Goal: Task Accomplishment & Management: Use online tool/utility

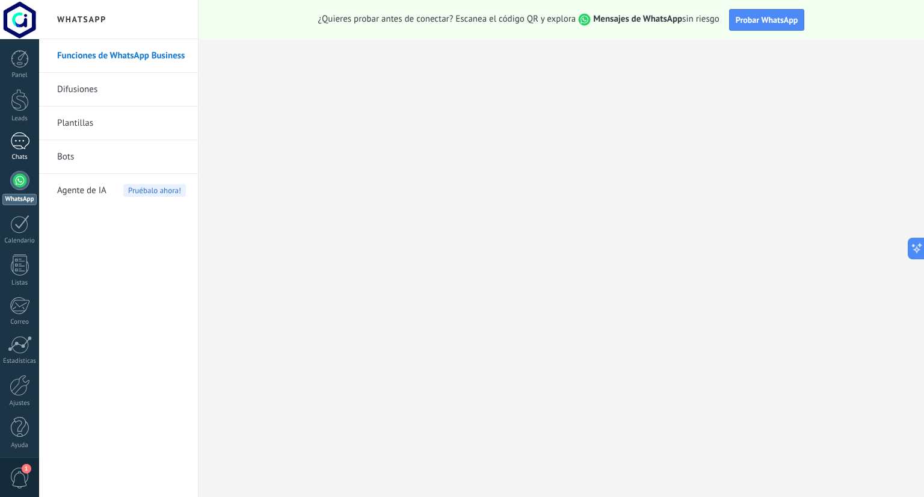
click at [24, 134] on div at bounding box center [19, 140] width 19 height 17
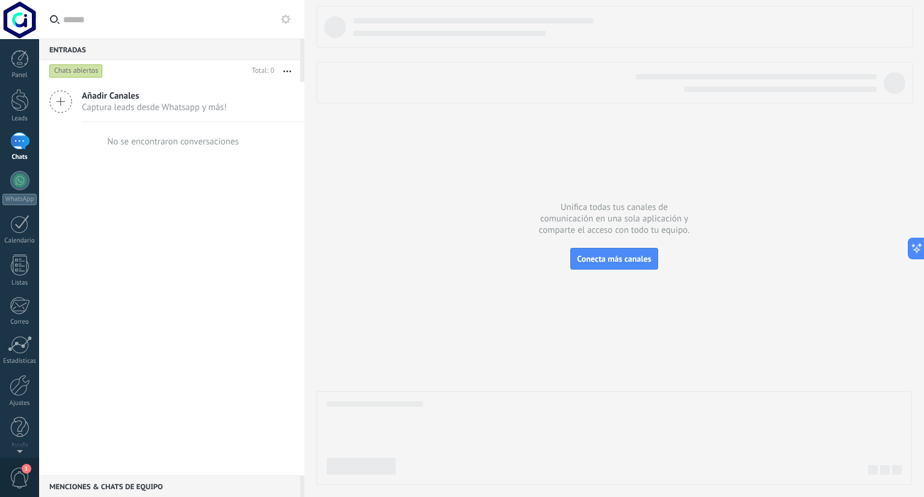
click at [156, 99] on span "Añadir Canales" at bounding box center [154, 95] width 145 height 11
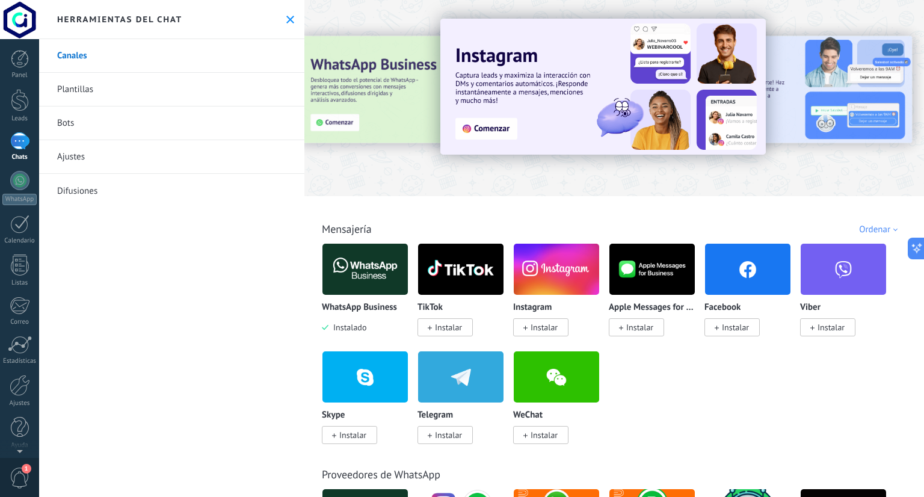
click at [353, 277] on img at bounding box center [365, 269] width 85 height 58
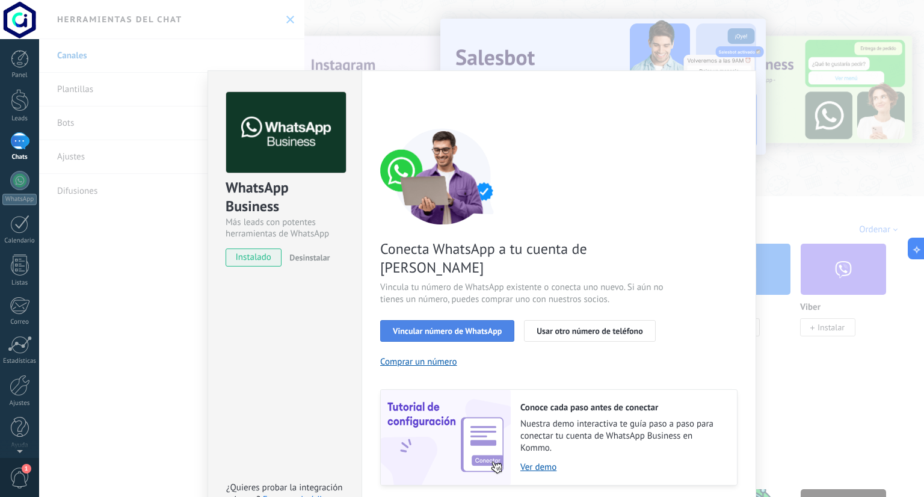
click at [428, 327] on span "Vincular número de WhatsApp" at bounding box center [447, 331] width 109 height 8
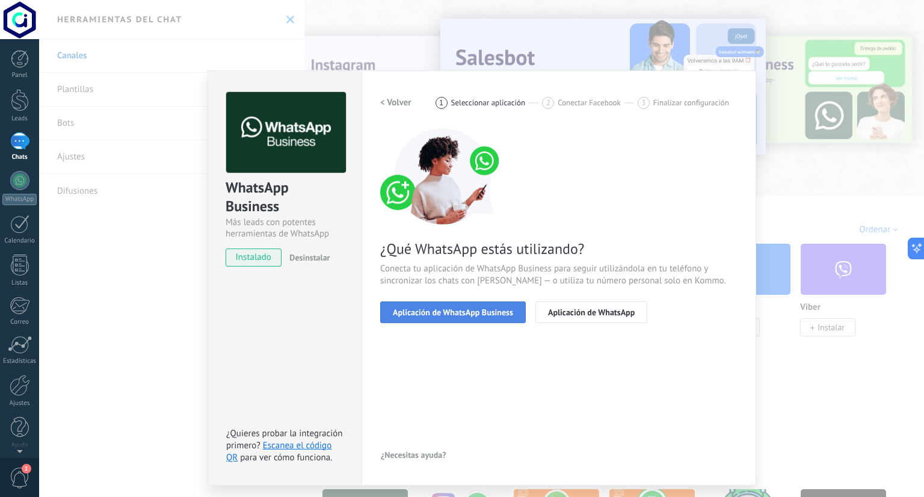
click at [430, 309] on span "Aplicación de WhatsApp Business" at bounding box center [453, 312] width 120 height 8
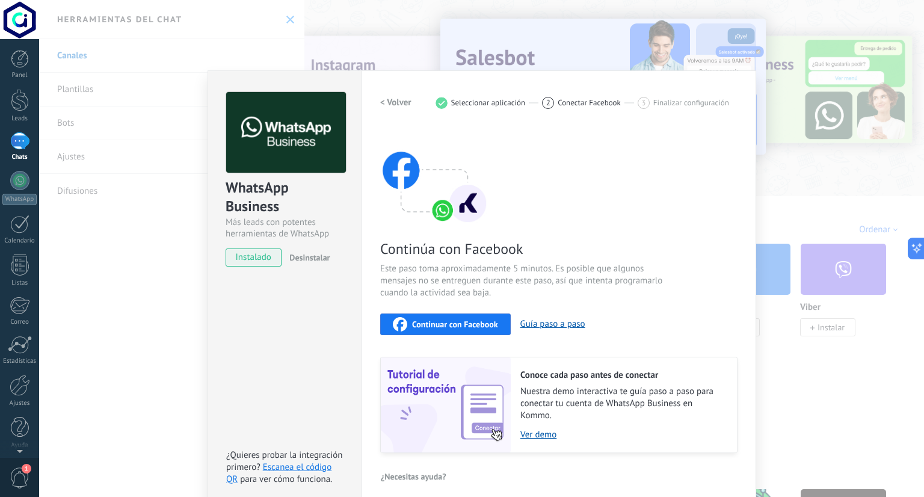
click at [430, 311] on div "Continúa con Facebook Este paso toma aproximadamente 5 minutos. Es posible que …" at bounding box center [558, 290] width 357 height 325
click at [431, 327] on span "Continuar con Facebook" at bounding box center [455, 324] width 86 height 8
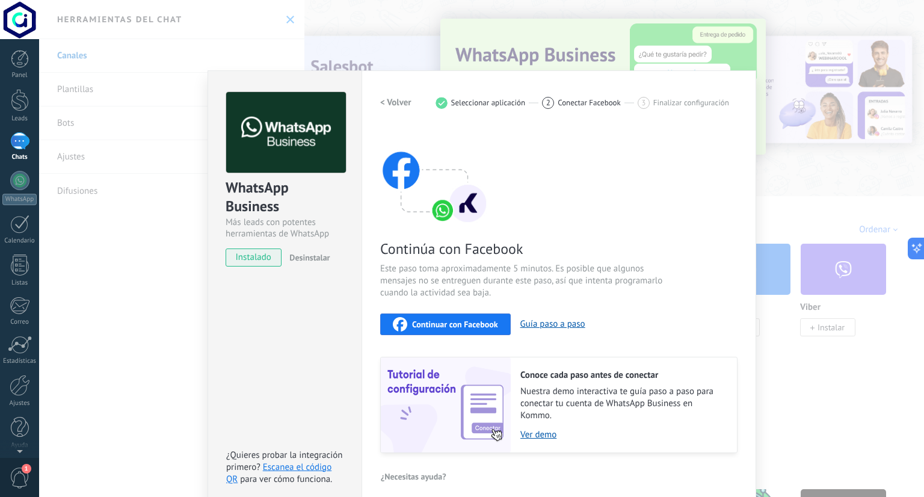
click at [471, 326] on span "Continuar con Facebook" at bounding box center [455, 324] width 86 height 8
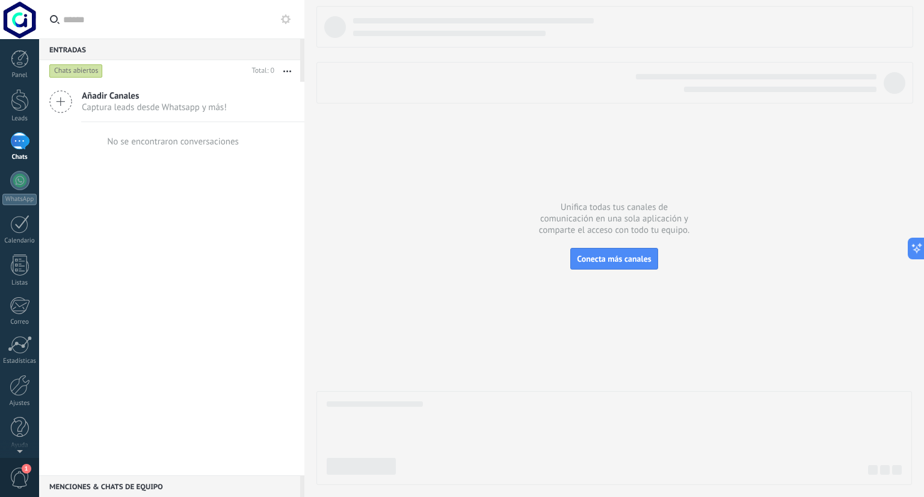
click at [261, 92] on div "Añadir Canales Captura leads desde Whatsapp y más!" at bounding box center [171, 102] width 265 height 40
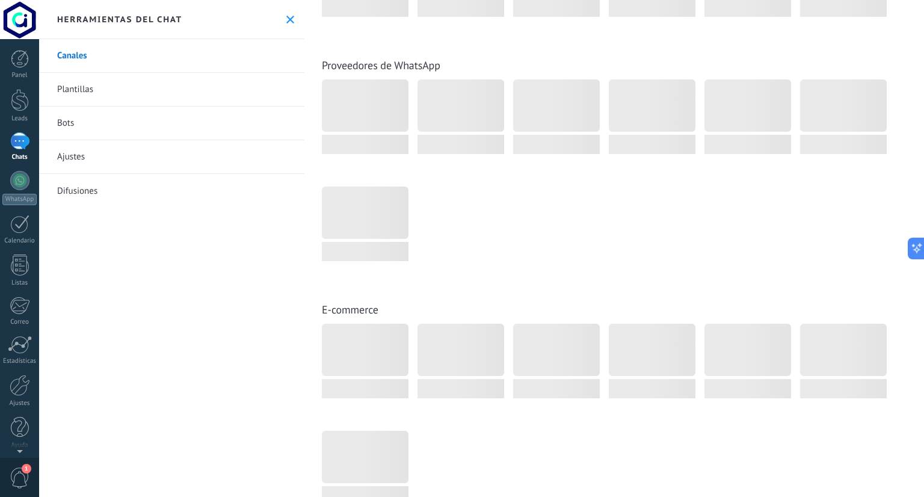
scroll to position [120, 0]
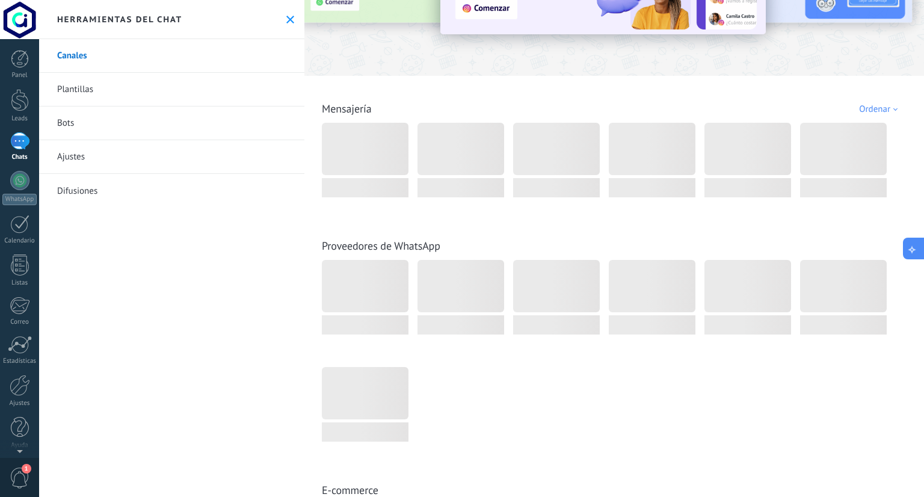
click at [913, 243] on icon at bounding box center [912, 249] width 13 height 13
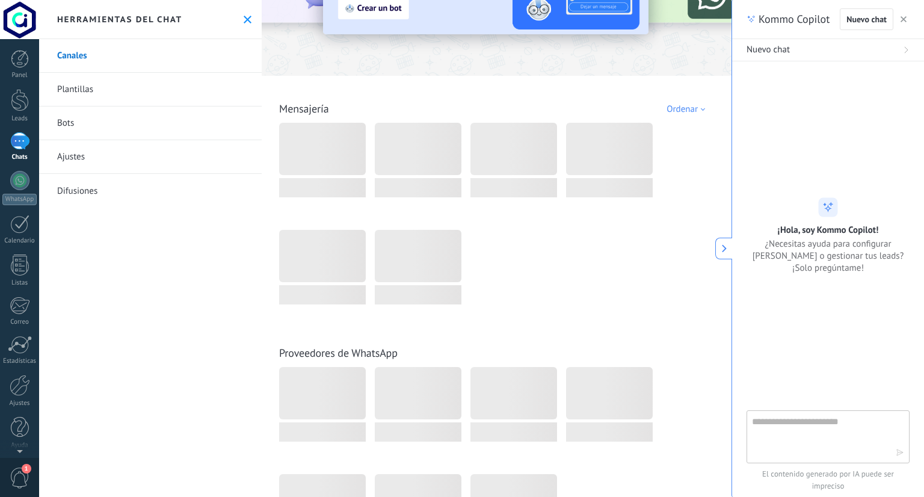
click at [779, 442] on textarea at bounding box center [819, 436] width 135 height 43
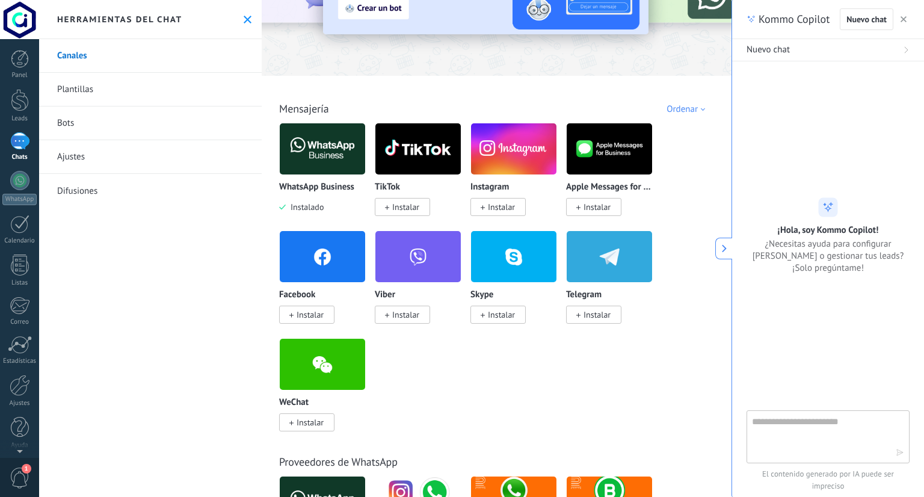
type textarea "*"
type textarea "****"
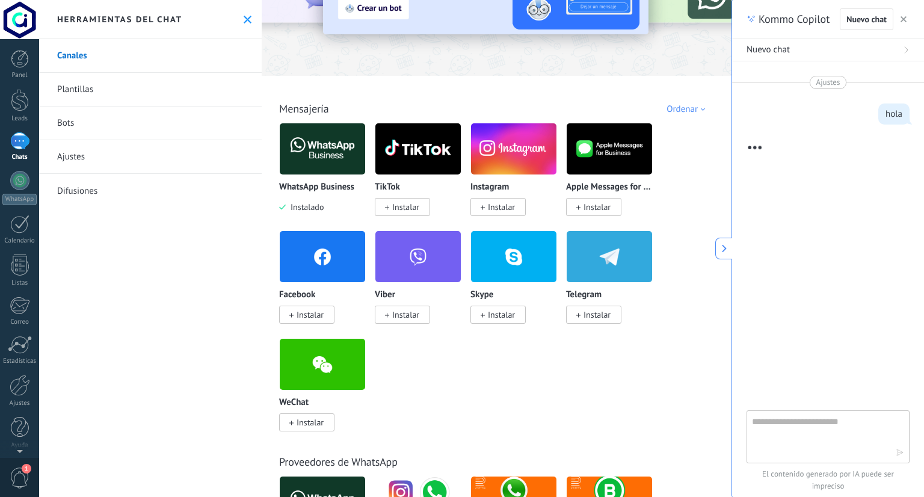
scroll to position [301, 0]
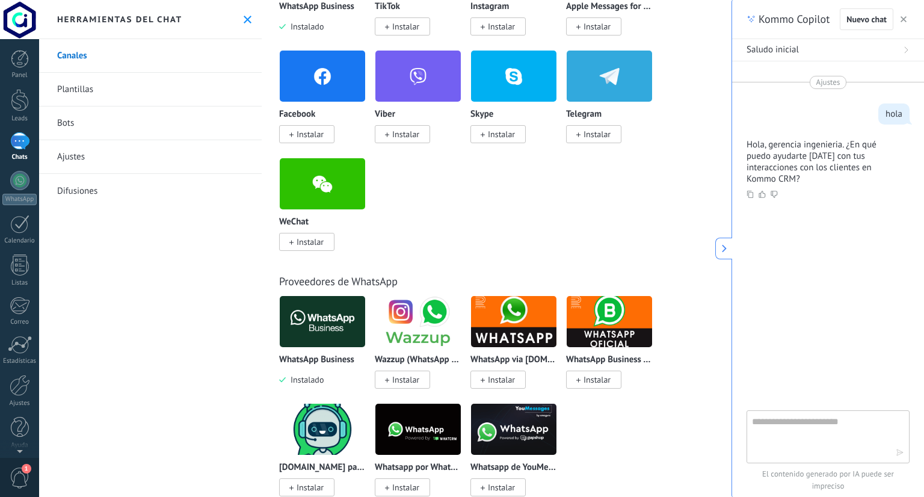
click at [418, 332] on img at bounding box center [417, 321] width 85 height 58
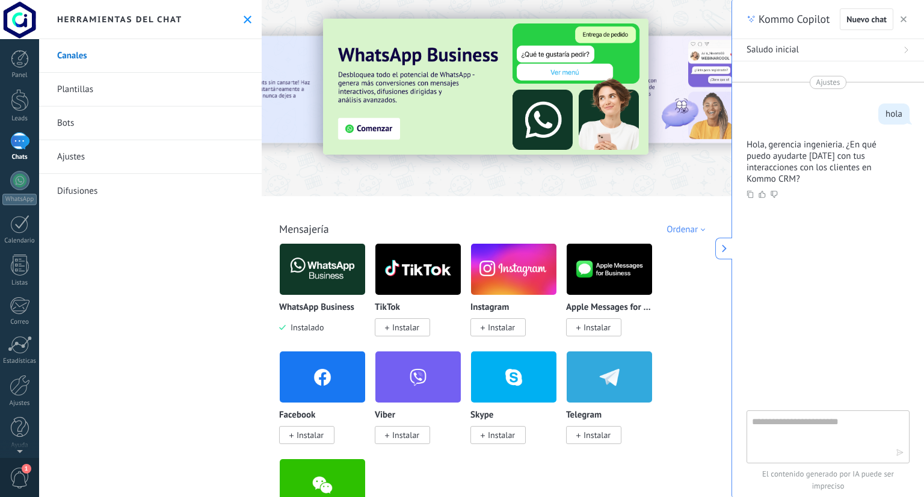
click at [774, 434] on textarea at bounding box center [819, 436] width 135 height 43
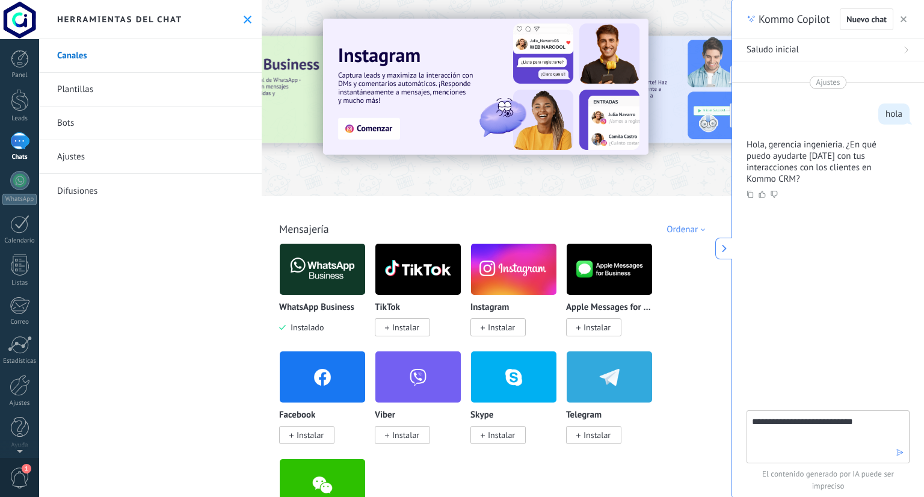
type textarea "**********"
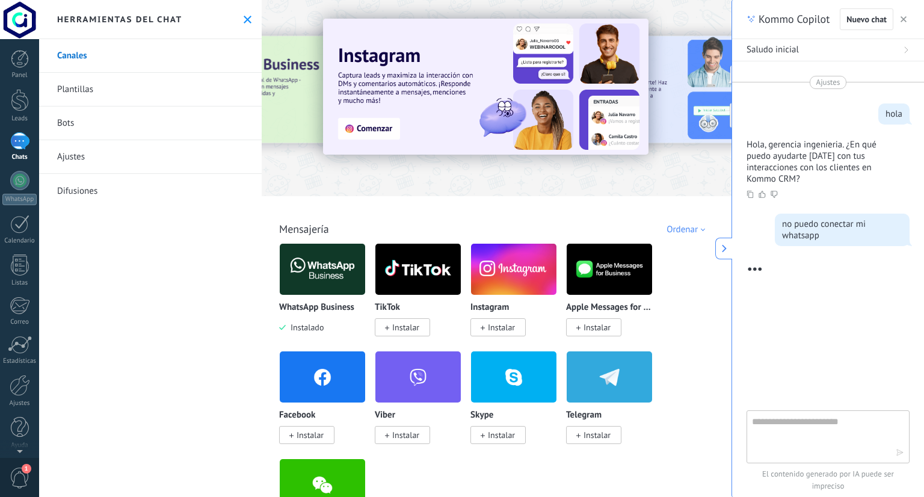
click at [334, 277] on img at bounding box center [322, 269] width 85 height 58
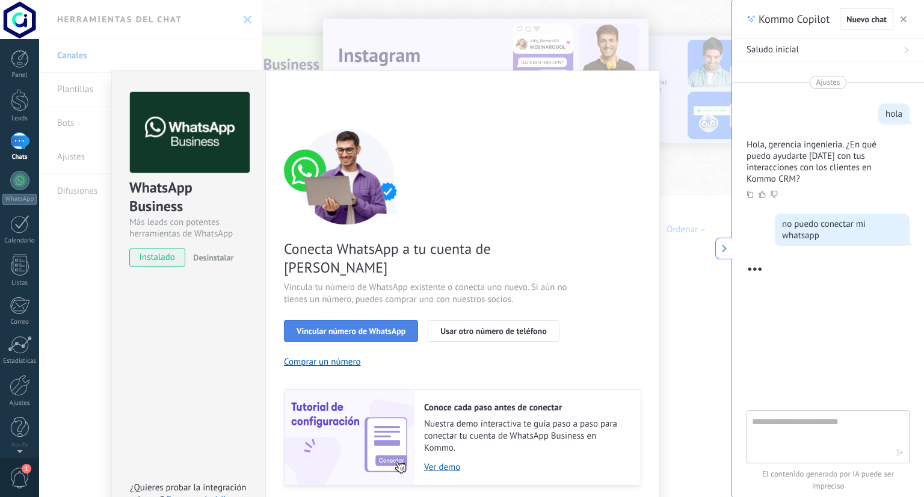
click at [359, 327] on span "Vincular número de WhatsApp" at bounding box center [351, 331] width 109 height 8
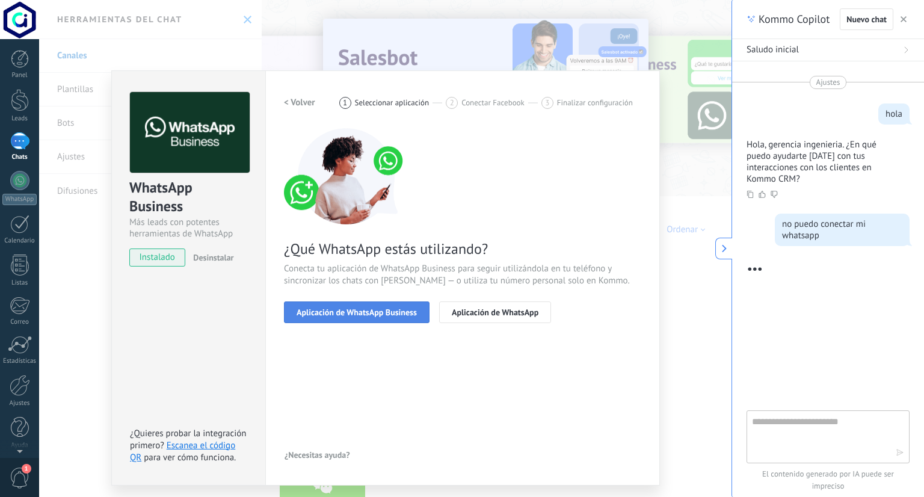
click at [370, 309] on span "Aplicación de WhatsApp Business" at bounding box center [357, 312] width 120 height 8
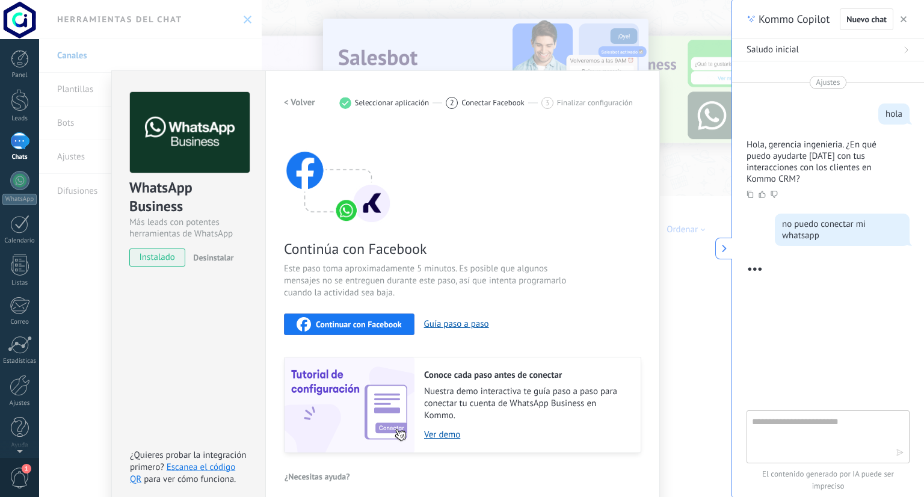
click at [383, 321] on span "Continuar con Facebook" at bounding box center [359, 324] width 86 height 8
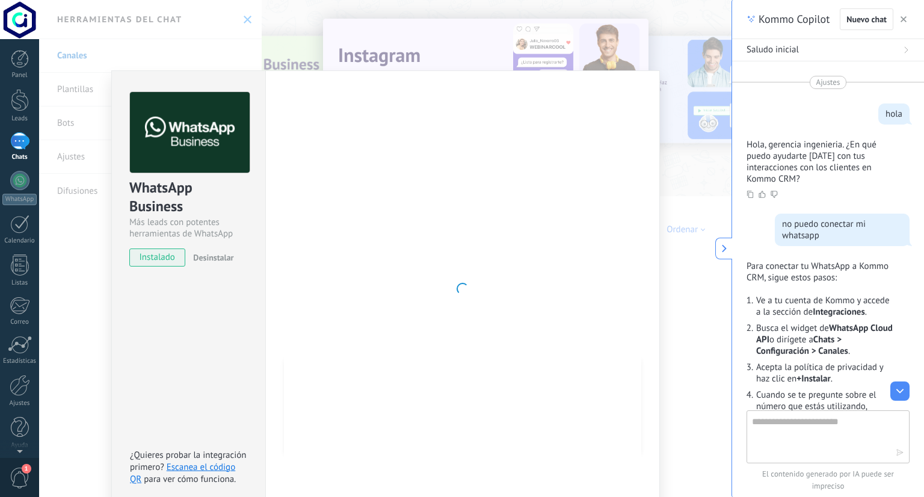
click at [797, 438] on textarea at bounding box center [819, 436] width 135 height 43
paste textarea "**********"
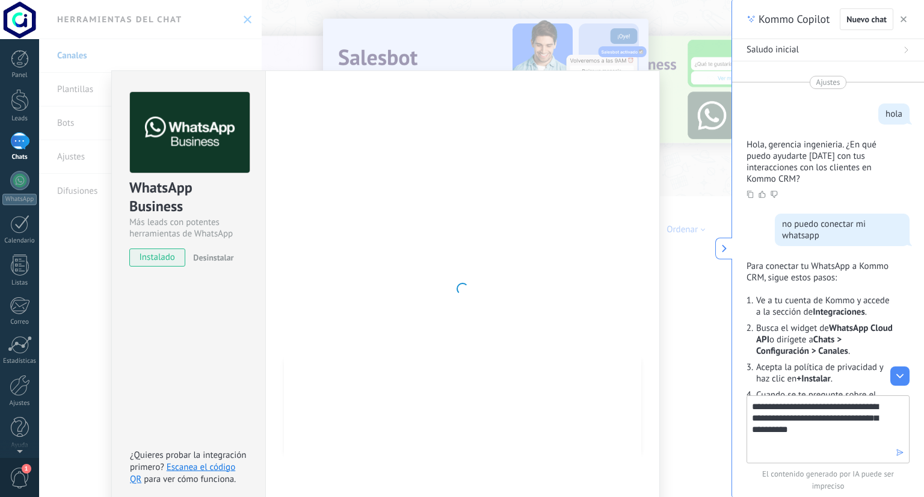
type textarea "**********"
click at [903, 450] on icon "button" at bounding box center [900, 452] width 8 height 8
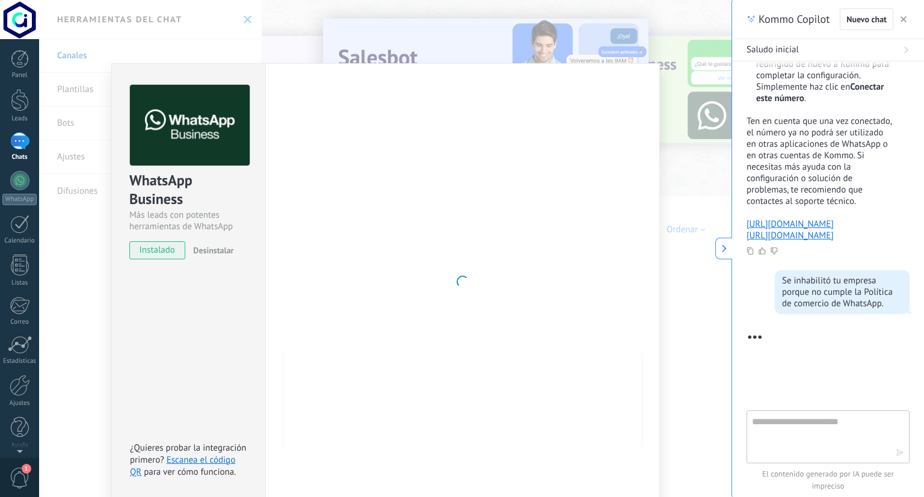
scroll to position [9, 0]
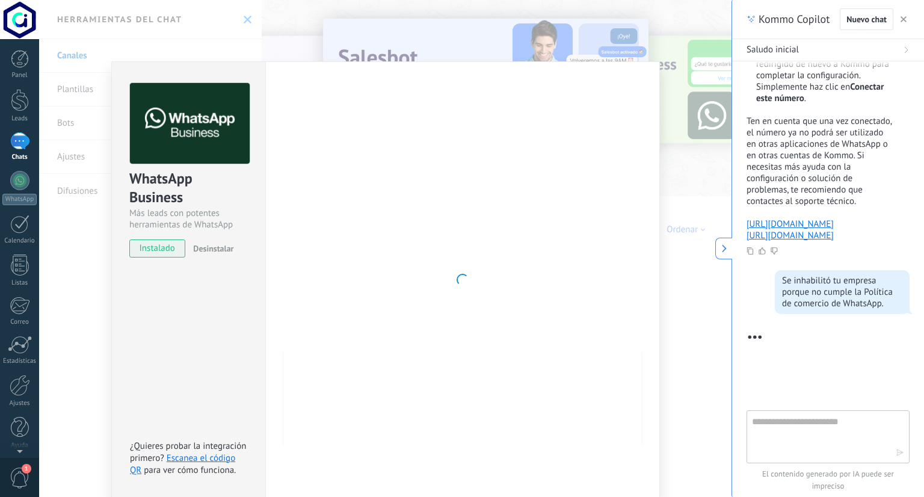
drag, startPoint x: 559, startPoint y: 487, endPoint x: 561, endPoint y: 493, distance: 6.3
click at [559, 489] on div "Configuraciones Autorizaciones Esta pestaña registra a los usuarios que han con…" at bounding box center [462, 279] width 395 height 437
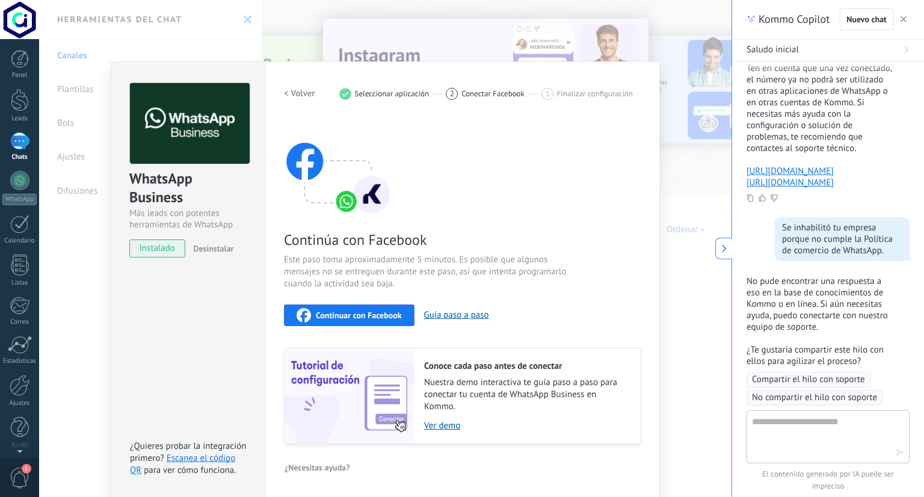
scroll to position [871, 0]
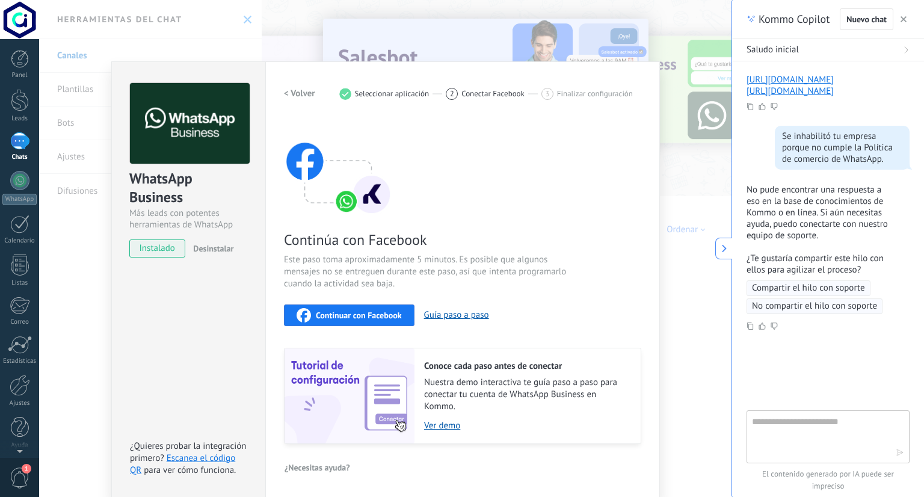
click at [814, 432] on textarea at bounding box center [819, 436] width 135 height 43
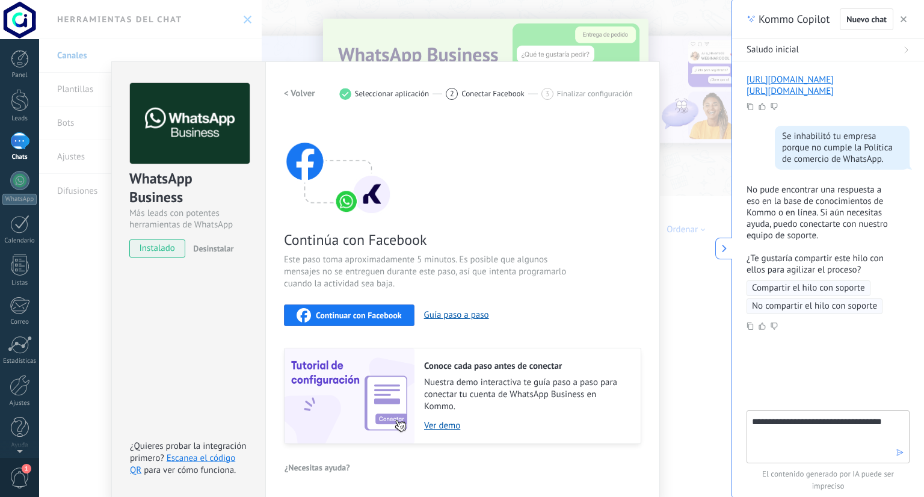
type textarea "**********"
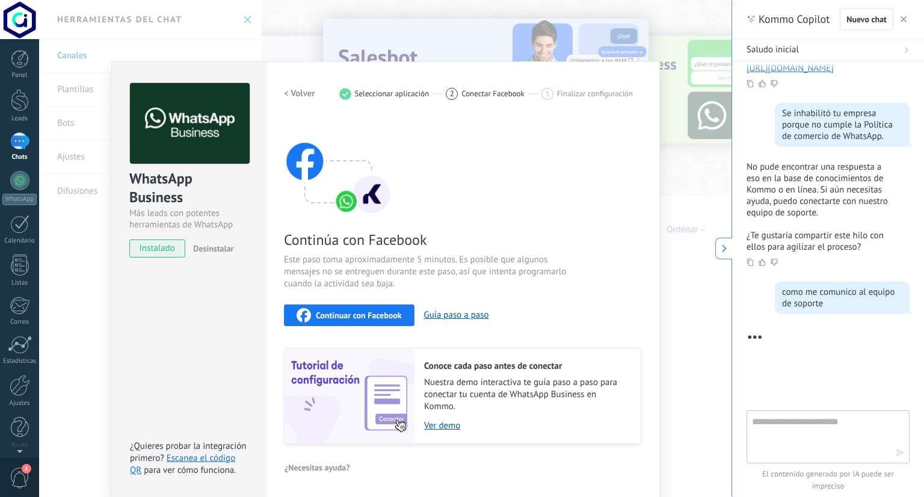
scroll to position [1080, 0]
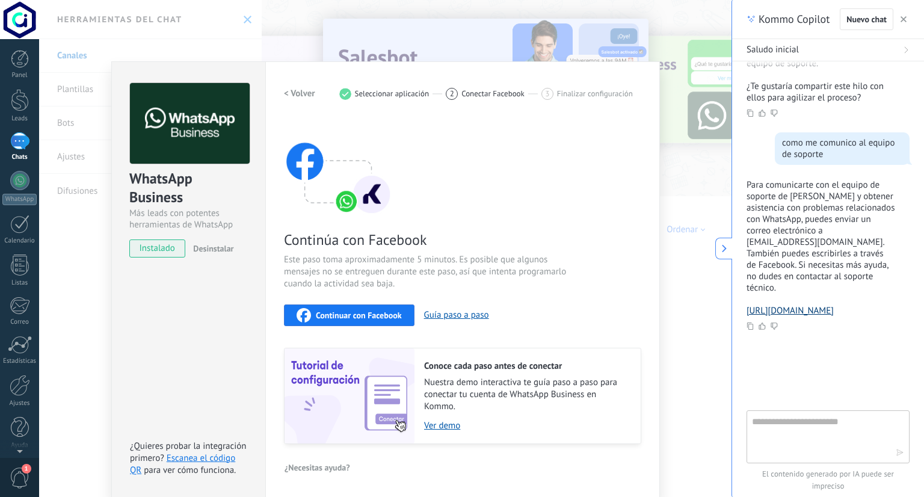
click at [808, 305] on link "[URL][DOMAIN_NAME]" at bounding box center [790, 310] width 87 height 11
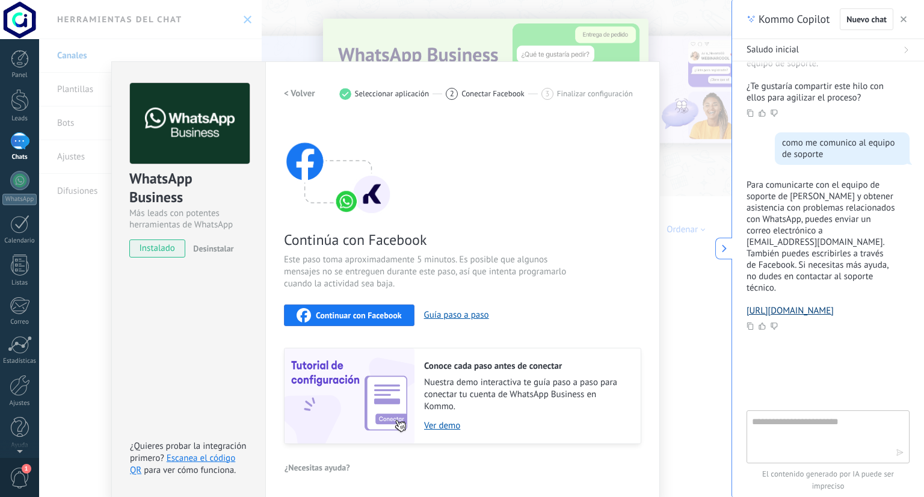
click at [827, 305] on link "[URL][DOMAIN_NAME]" at bounding box center [790, 310] width 87 height 11
click at [801, 431] on textarea at bounding box center [819, 436] width 135 height 43
type textarea "**********"
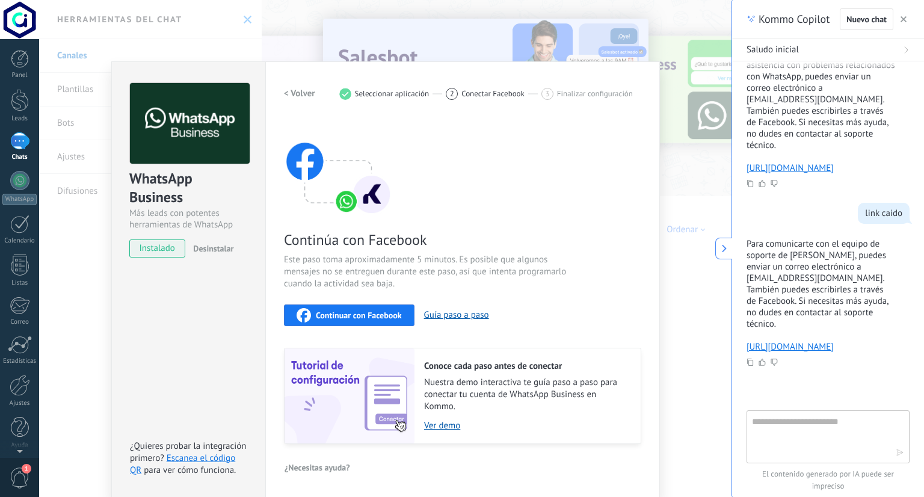
scroll to position [1272, 0]
